Goal: Information Seeking & Learning: Learn about a topic

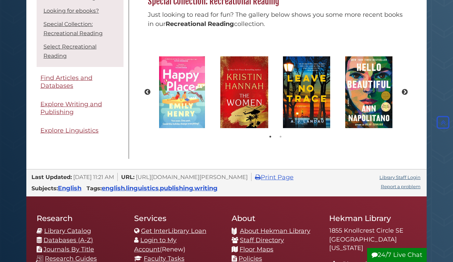
scroll to position [431, 0]
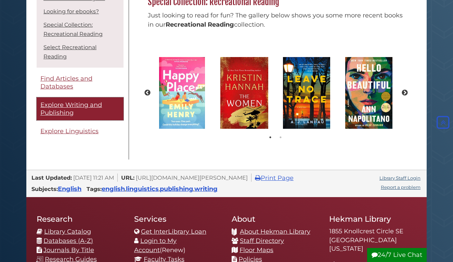
click at [82, 108] on span "Explore Writing and Publishing" at bounding box center [71, 108] width 62 height 15
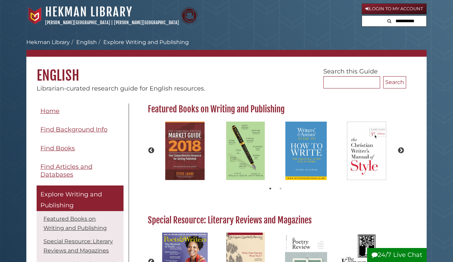
scroll to position [3, 0]
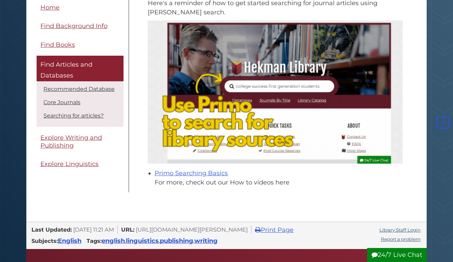
scroll to position [405, 0]
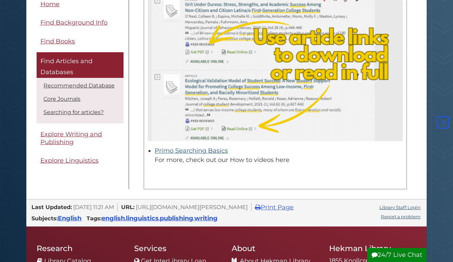
click at [211, 149] on link "Primo Searching Basics" at bounding box center [191, 151] width 73 height 8
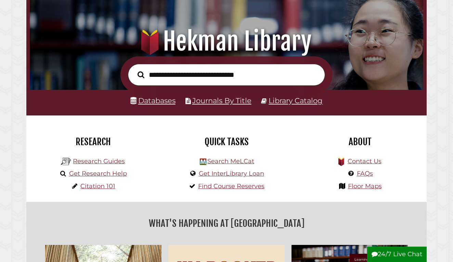
scroll to position [63, 0]
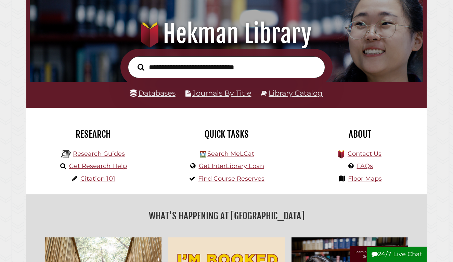
type input "*"
type input "**********"
click at [141, 67] on button "Search" at bounding box center [141, 67] width 14 height 10
